Goal: Task Accomplishment & Management: Use online tool/utility

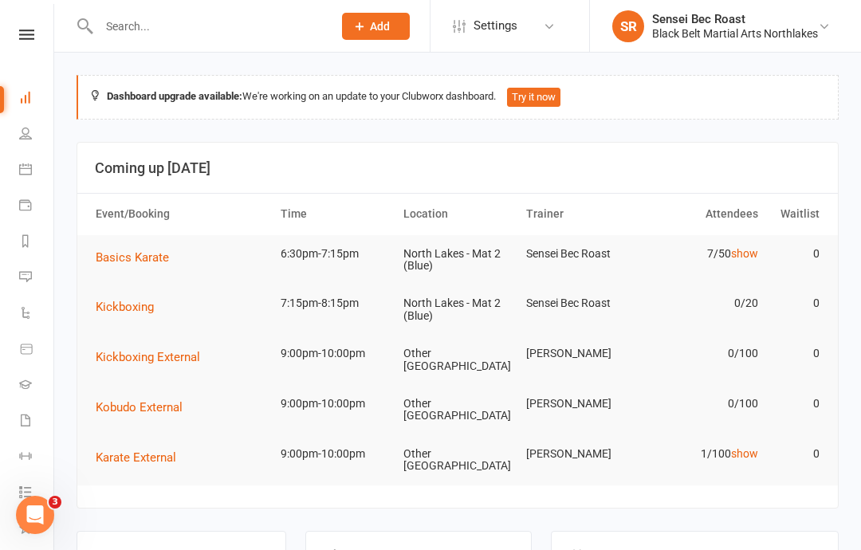
click at [121, 18] on input "text" at bounding box center [207, 26] width 227 height 22
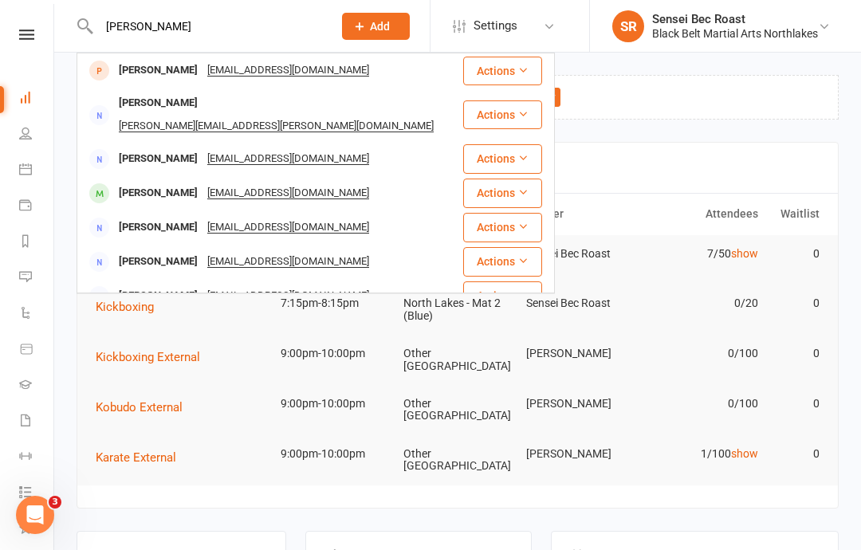
type input "Jessica gillad"
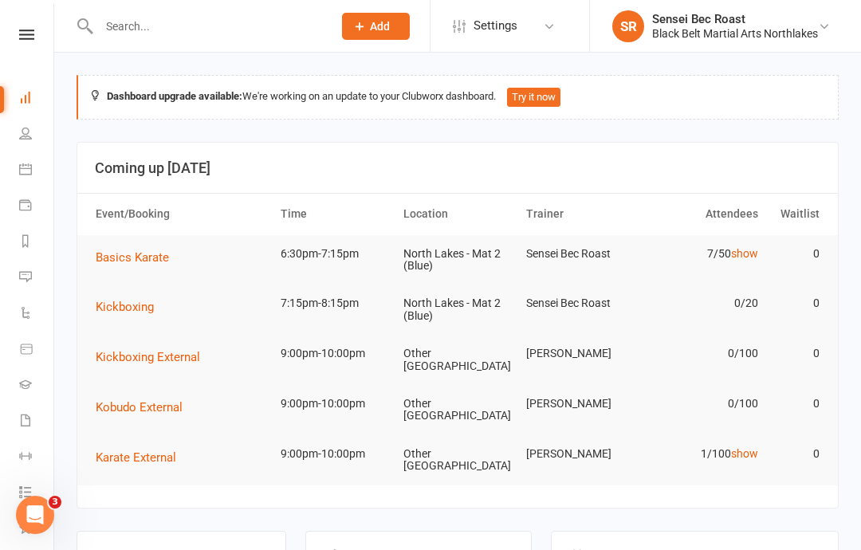
click at [19, 37] on icon at bounding box center [26, 35] width 15 height 10
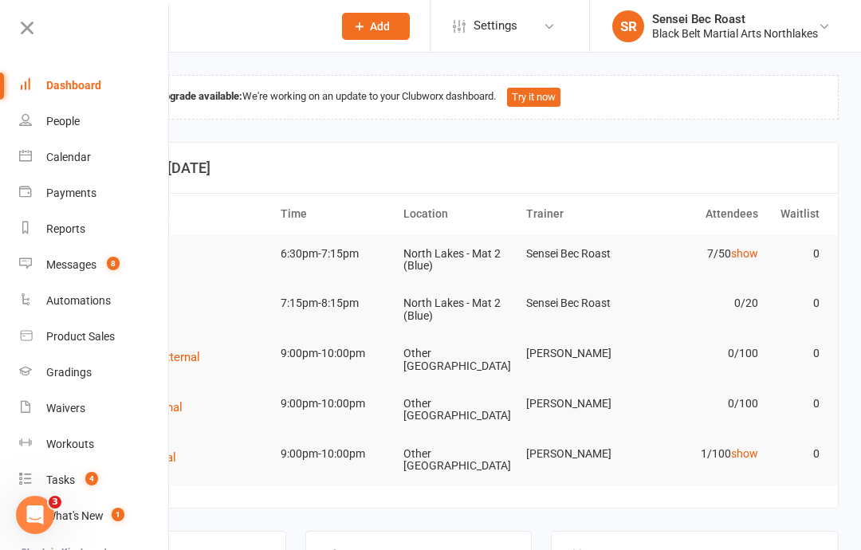
click at [79, 156] on div "Calendar" at bounding box center [68, 157] width 45 height 13
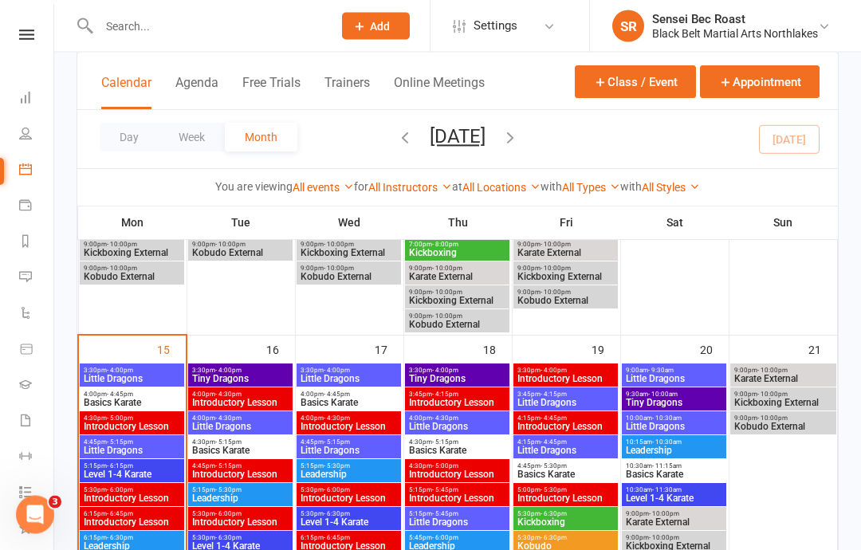
scroll to position [793, 0]
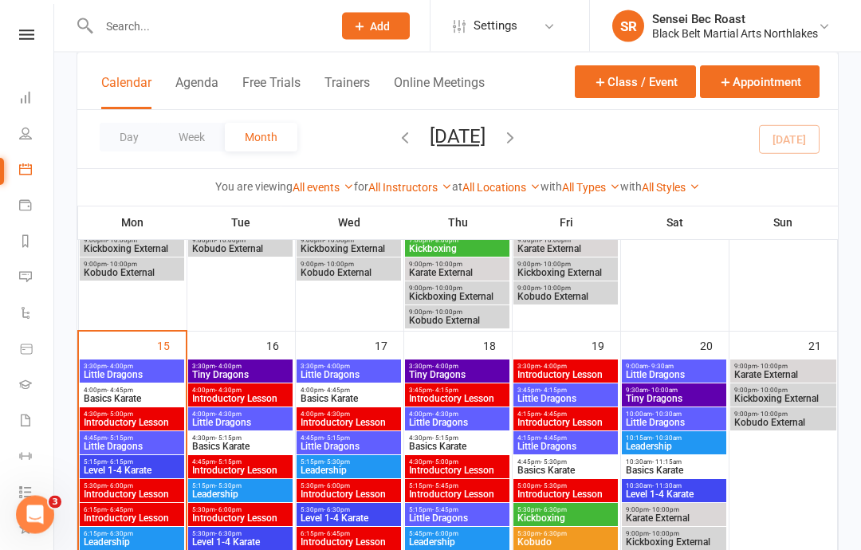
click at [152, 533] on span "6:15pm - 6:30pm" at bounding box center [132, 534] width 98 height 7
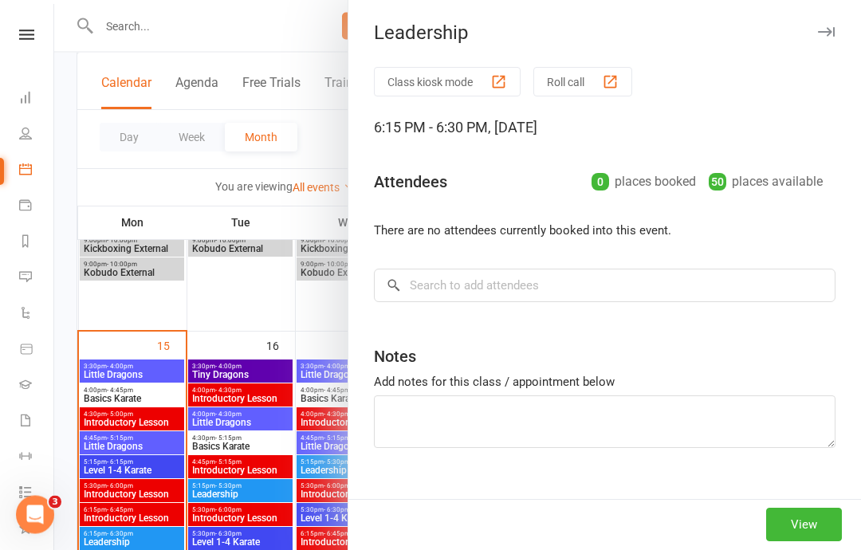
scroll to position [794, 0]
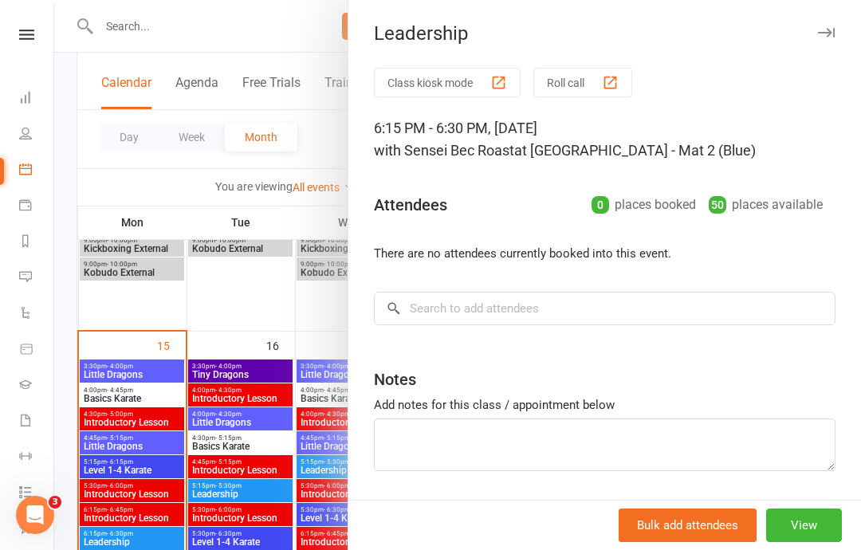
click at [577, 78] on button "Roll call" at bounding box center [582, 83] width 99 height 30
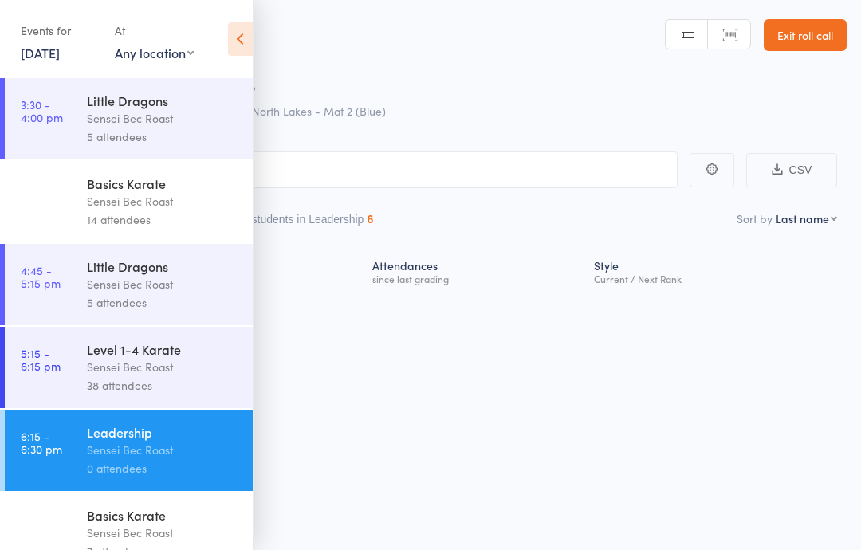
click at [236, 41] on icon at bounding box center [240, 38] width 25 height 33
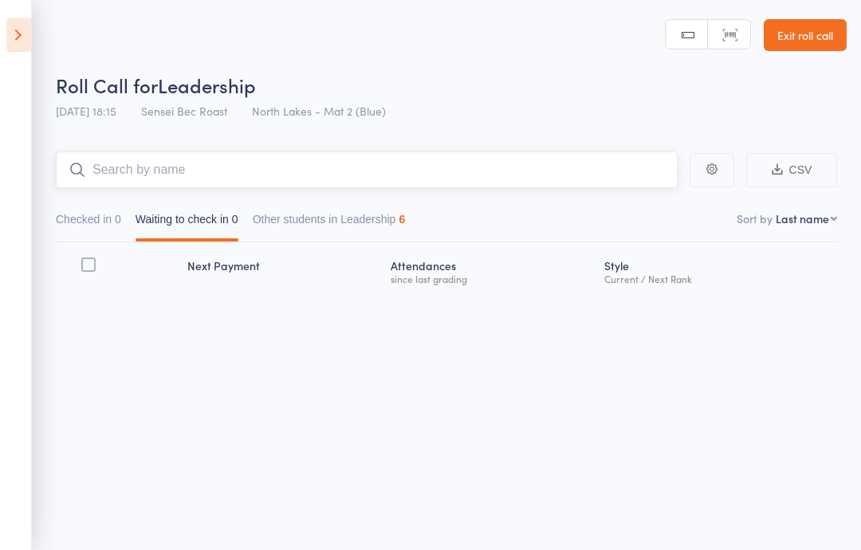
click at [157, 166] on input "search" at bounding box center [367, 169] width 622 height 37
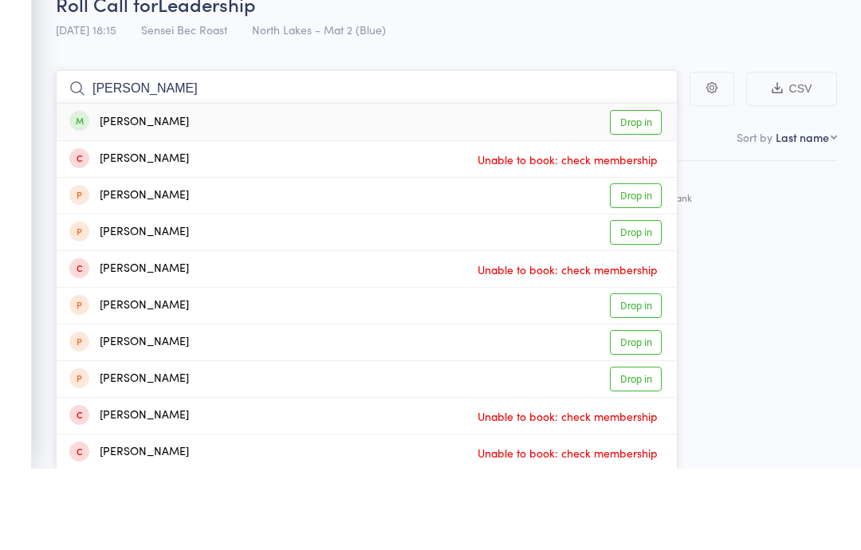
type input "[PERSON_NAME]"
click at [637, 191] on link "Drop in" at bounding box center [636, 203] width 52 height 25
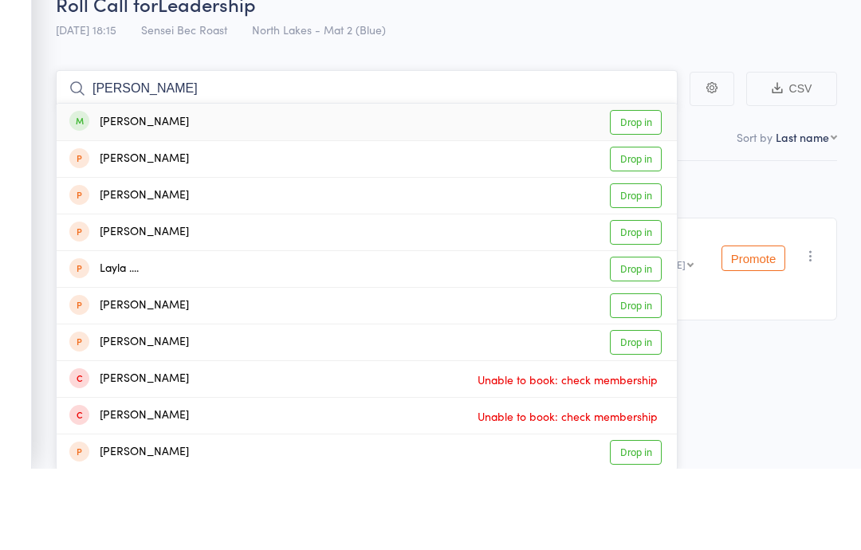
type input "[PERSON_NAME]"
click at [622, 191] on link "Drop in" at bounding box center [636, 203] width 52 height 25
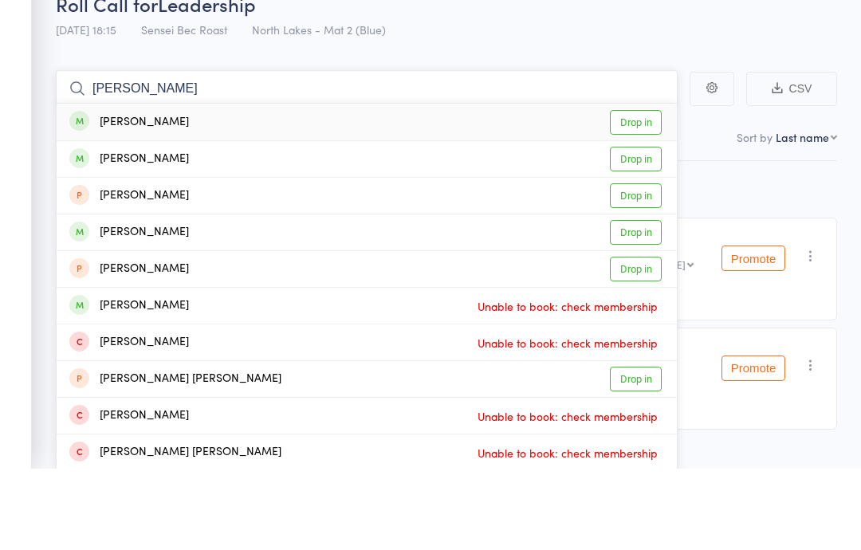
type input "[PERSON_NAME]"
click at [638, 191] on link "Drop in" at bounding box center [636, 203] width 52 height 25
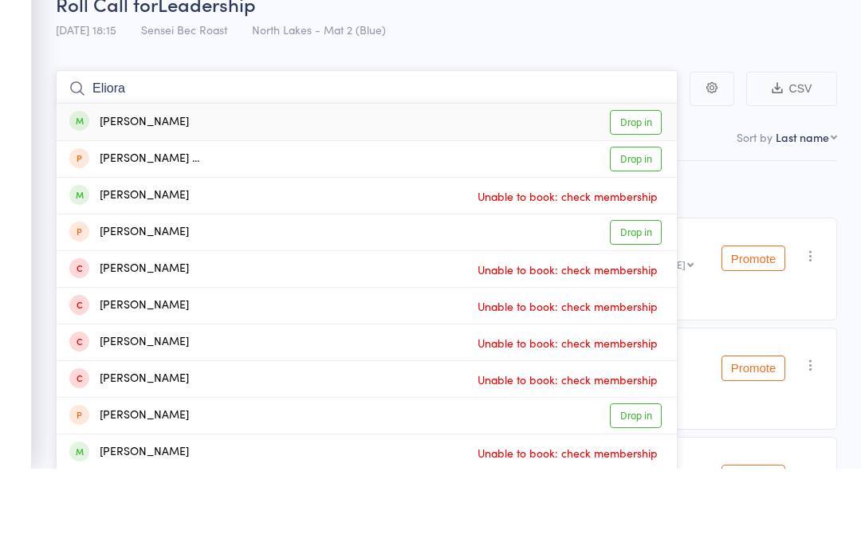
type input "Eliora"
click at [634, 191] on link "Drop in" at bounding box center [636, 203] width 52 height 25
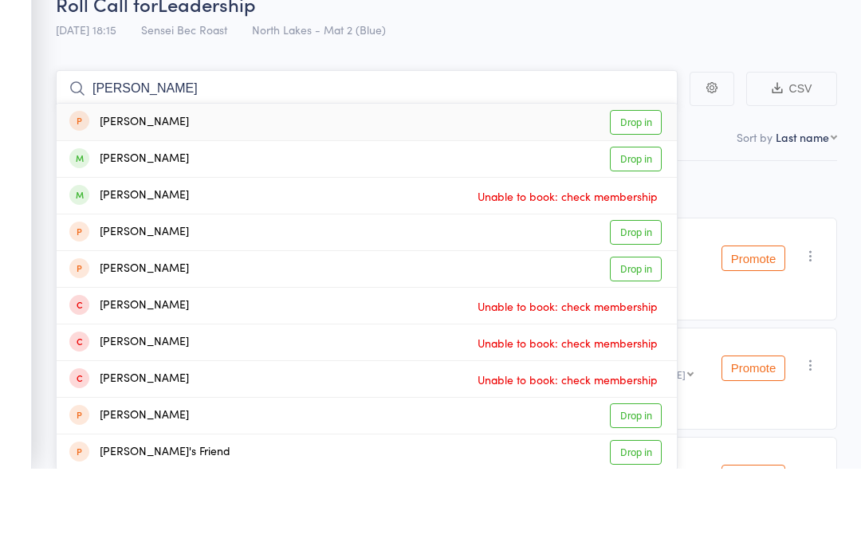
type input "[PERSON_NAME]"
click at [655, 228] on link "Drop in" at bounding box center [636, 240] width 52 height 25
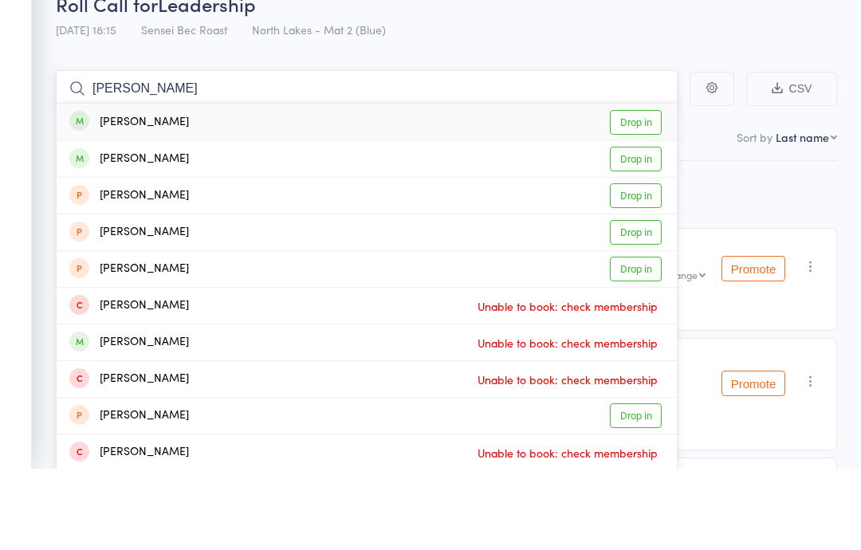
type input "[PERSON_NAME]"
click at [646, 191] on link "Drop in" at bounding box center [636, 203] width 52 height 25
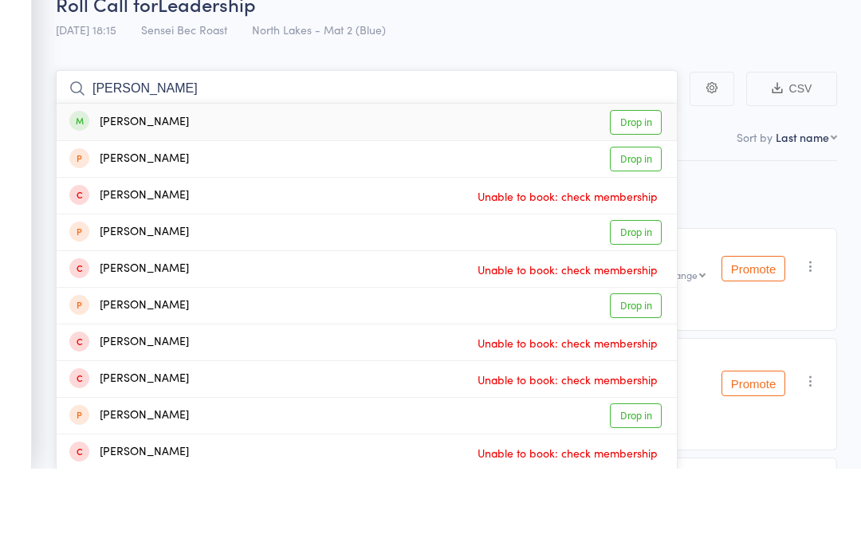
type input "[PERSON_NAME]"
click at [634, 191] on link "Drop in" at bounding box center [636, 203] width 52 height 25
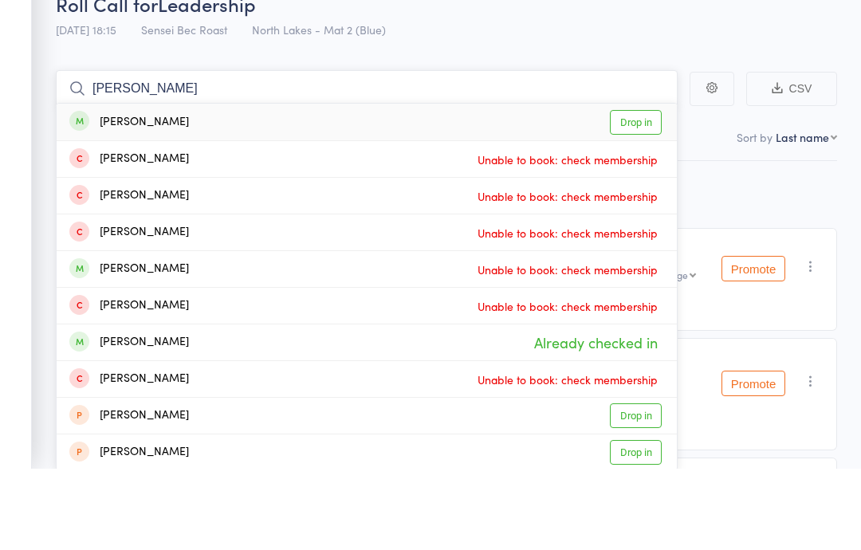
type input "[PERSON_NAME]"
click at [644, 191] on link "Drop in" at bounding box center [636, 203] width 52 height 25
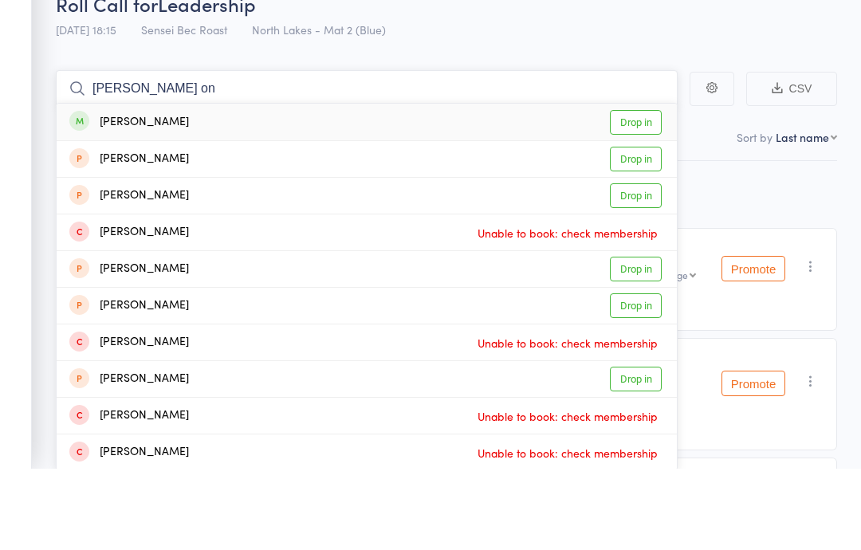
type input "[PERSON_NAME] on"
click at [648, 191] on link "Drop in" at bounding box center [636, 203] width 52 height 25
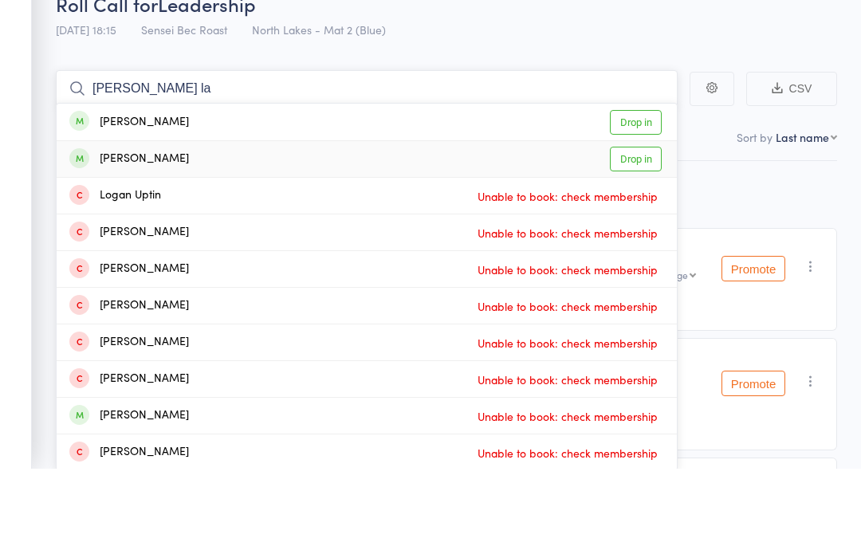
type input "[PERSON_NAME] la"
click at [643, 228] on link "Drop in" at bounding box center [636, 240] width 52 height 25
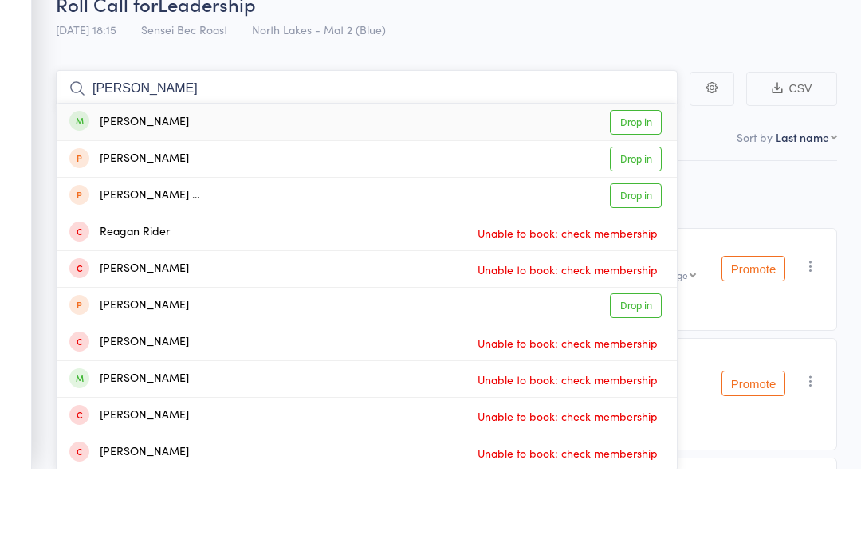
type input "[PERSON_NAME]"
click at [646, 191] on link "Drop in" at bounding box center [636, 203] width 52 height 25
